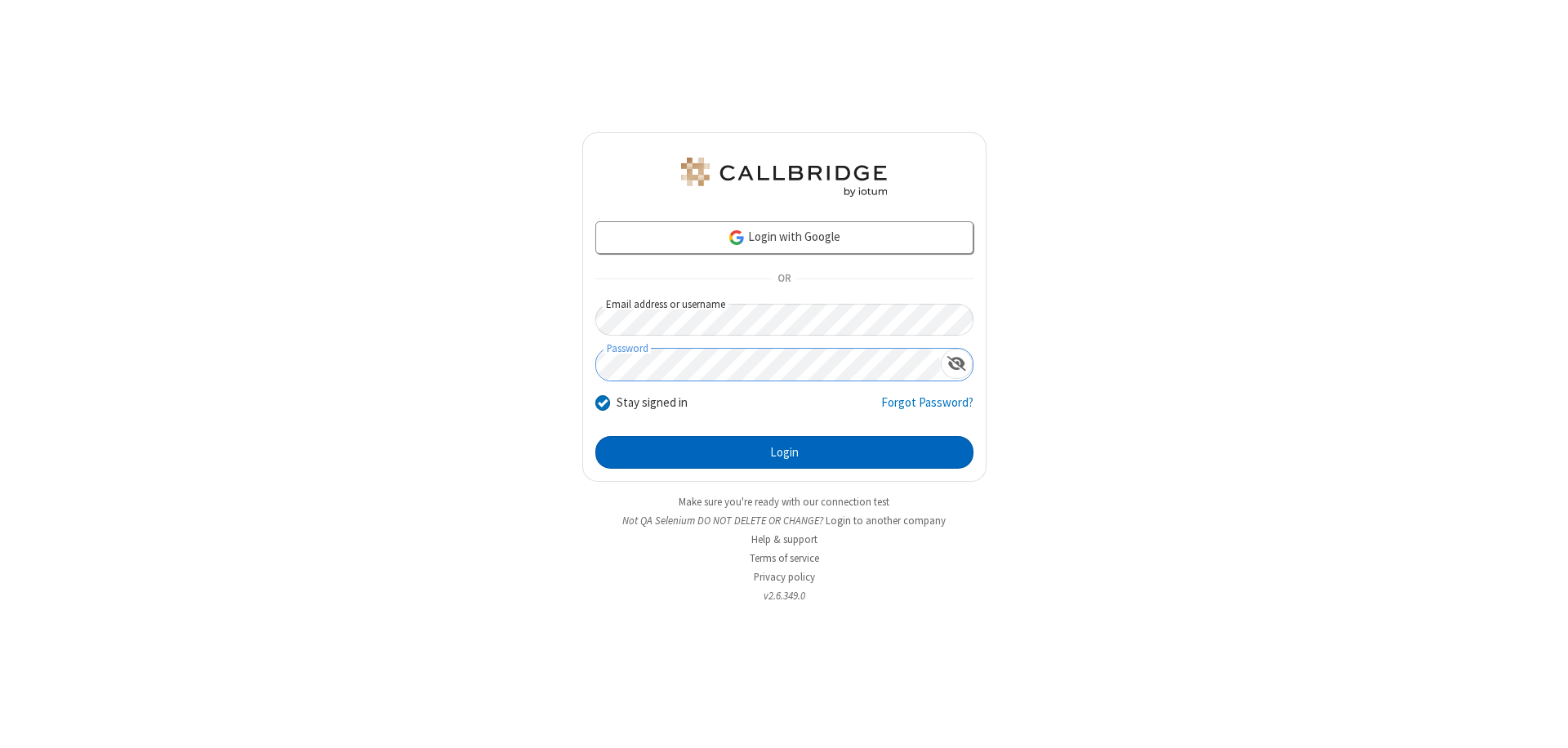
click at [784, 453] on button "Login" at bounding box center [784, 452] width 378 height 33
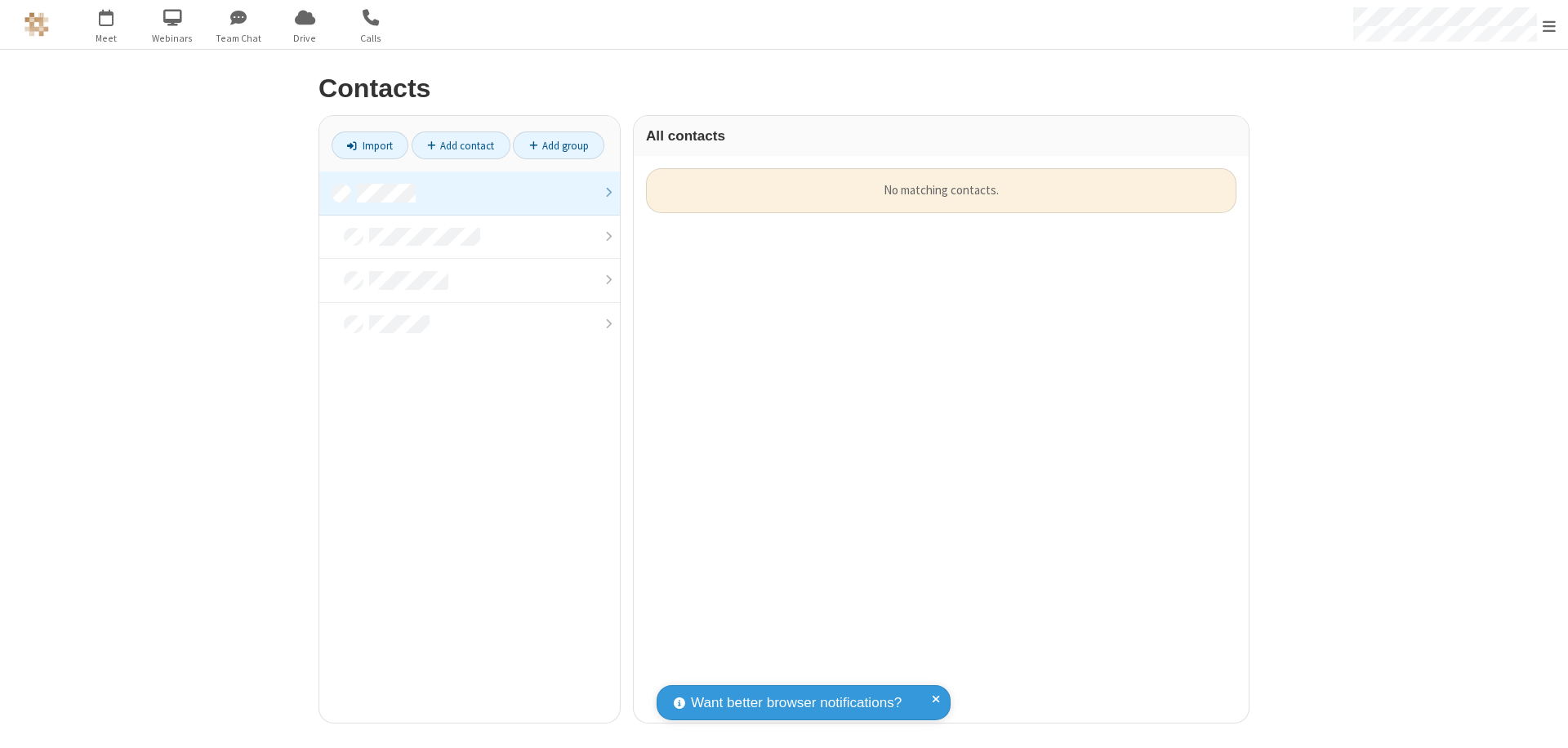
click at [470, 192] on link at bounding box center [469, 193] width 300 height 44
click at [461, 146] on link "Add contact" at bounding box center [461, 146] width 99 height 28
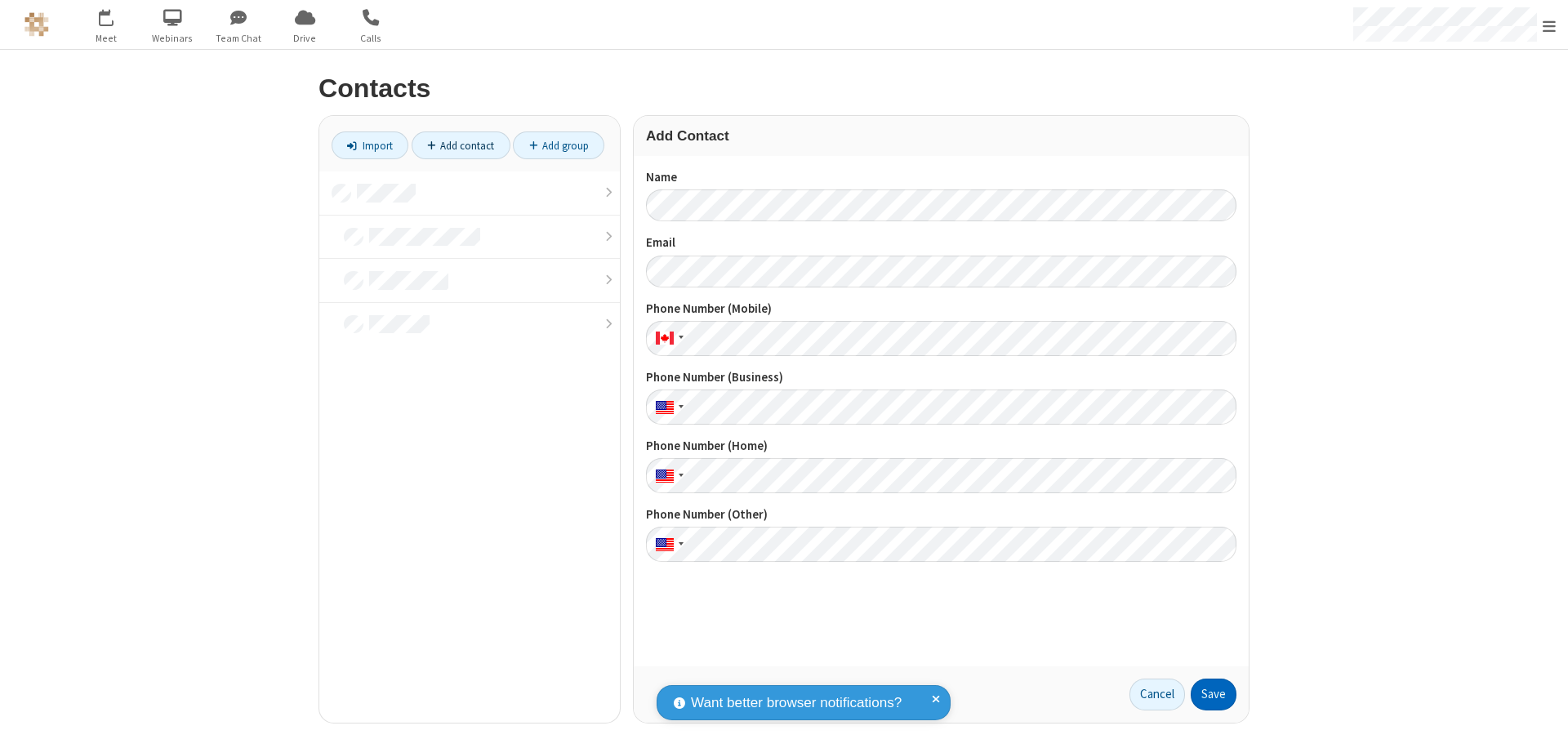
click at [1214, 694] on button "Save" at bounding box center [1214, 694] width 46 height 33
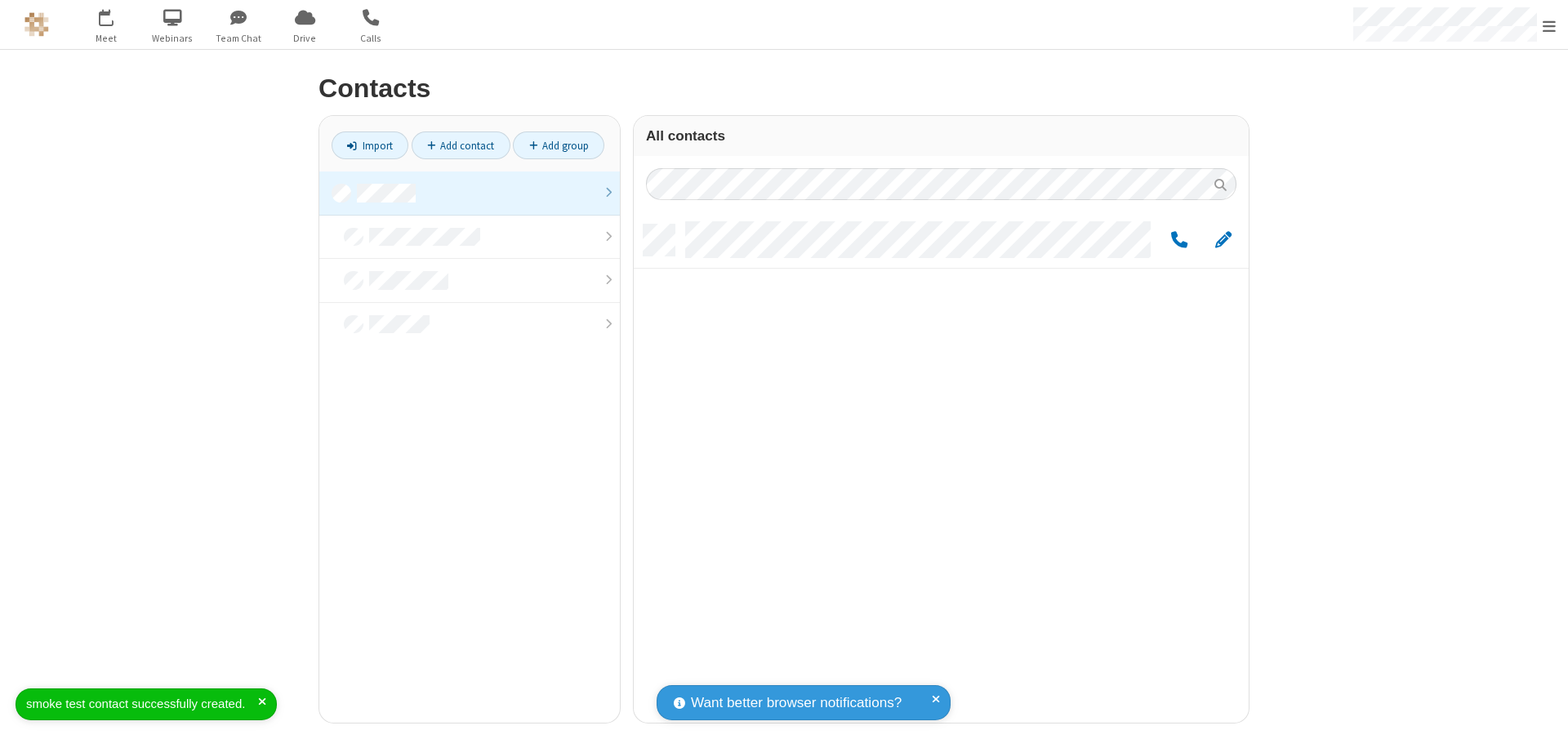
scroll to position [498, 602]
